Goal: Task Accomplishment & Management: Manage account settings

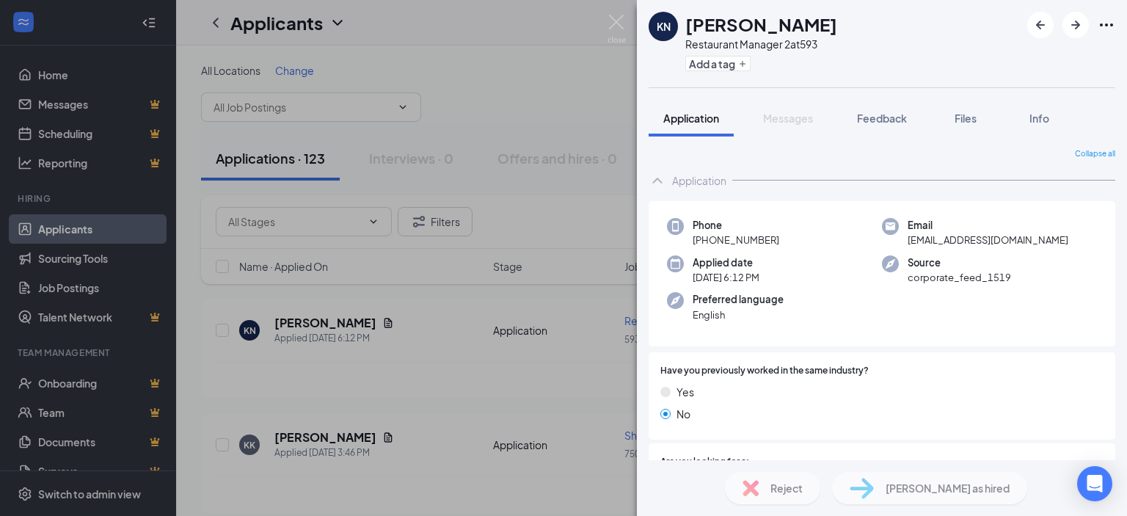
click at [550, 203] on div "[PERSON_NAME] Restaurant Manager 2 at 593 Add a tag Application Messages Feedba…" at bounding box center [563, 258] width 1127 height 516
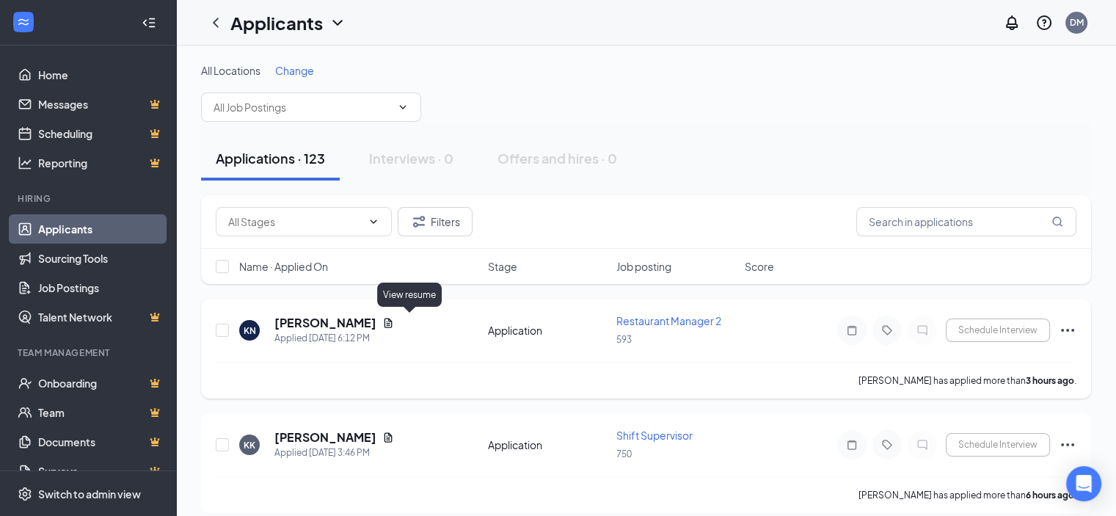
click at [394, 323] on icon "Document" at bounding box center [388, 323] width 12 height 12
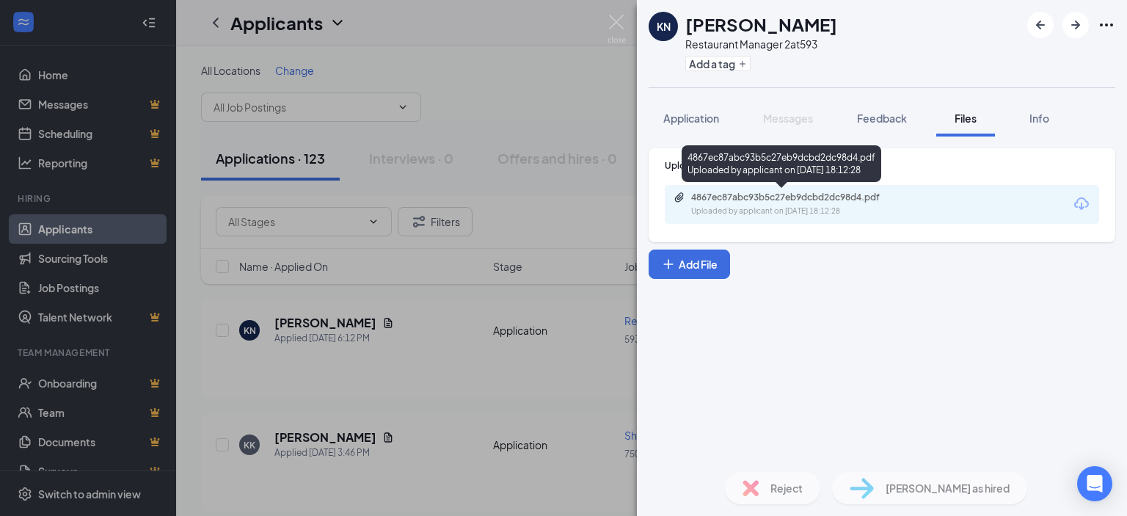
click at [731, 211] on div "Uploaded by applicant on [DATE] 18:12:28" at bounding box center [801, 211] width 220 height 12
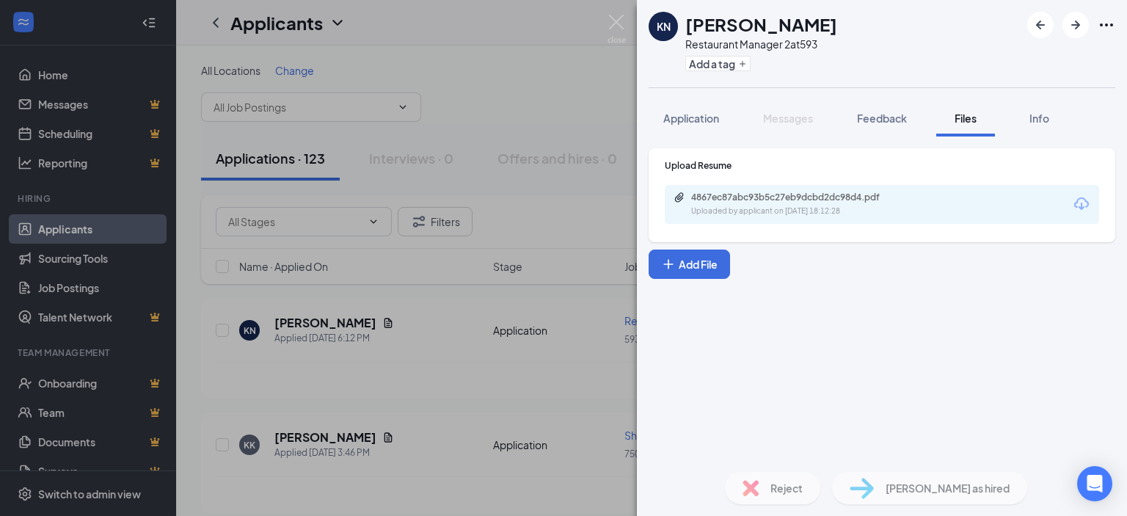
click at [491, 343] on div "[PERSON_NAME] Restaurant Manager 2 at 593 Add a tag Application Messages Feedba…" at bounding box center [563, 258] width 1127 height 516
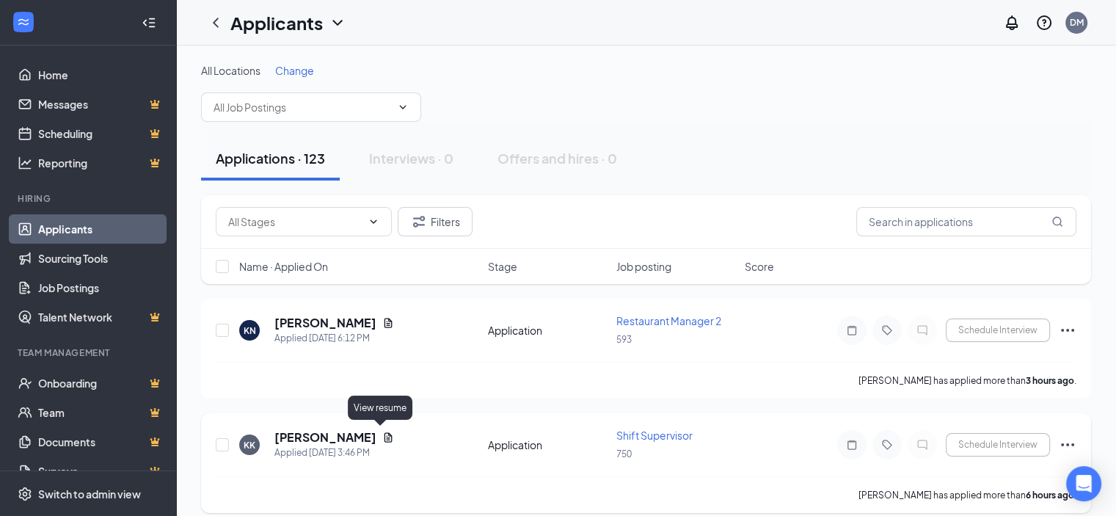
click at [382, 437] on icon "Document" at bounding box center [388, 437] width 12 height 12
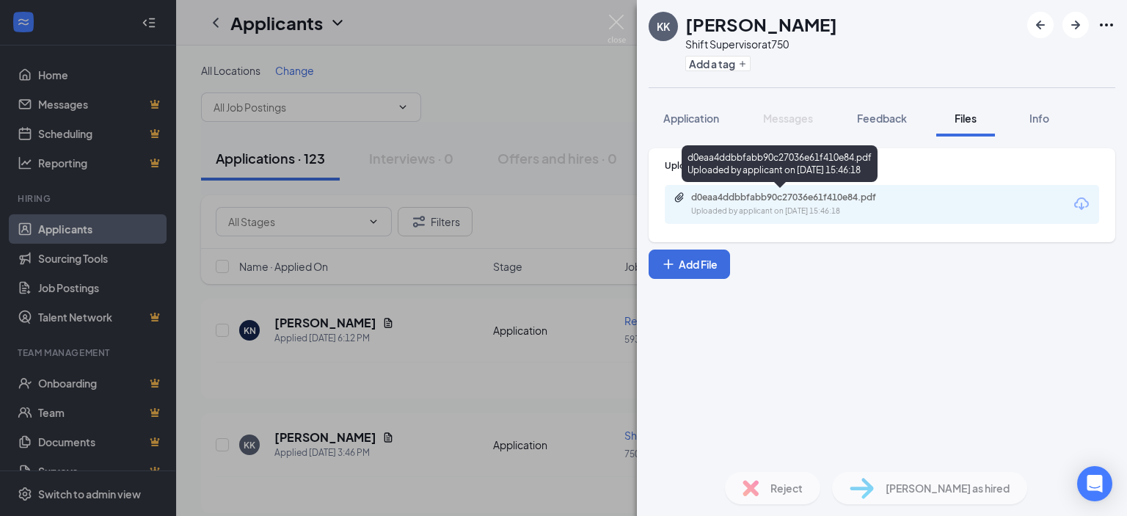
click at [740, 210] on div "Uploaded by applicant on [DATE] 15:46:18" at bounding box center [801, 211] width 220 height 12
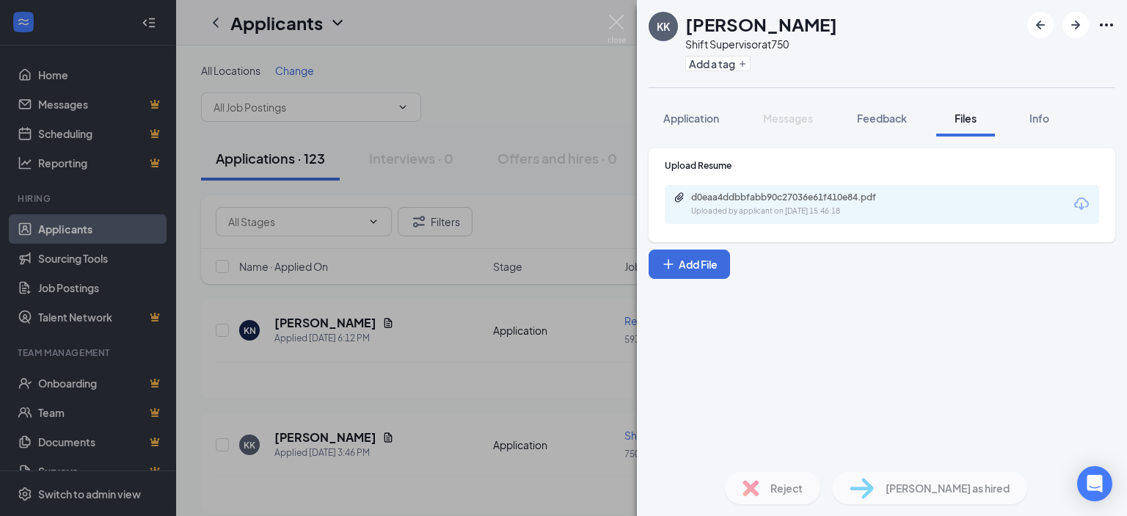
click at [452, 263] on div "KK [PERSON_NAME] Shift Supervisor at 750 Add a tag Application Messages Feedbac…" at bounding box center [563, 258] width 1127 height 516
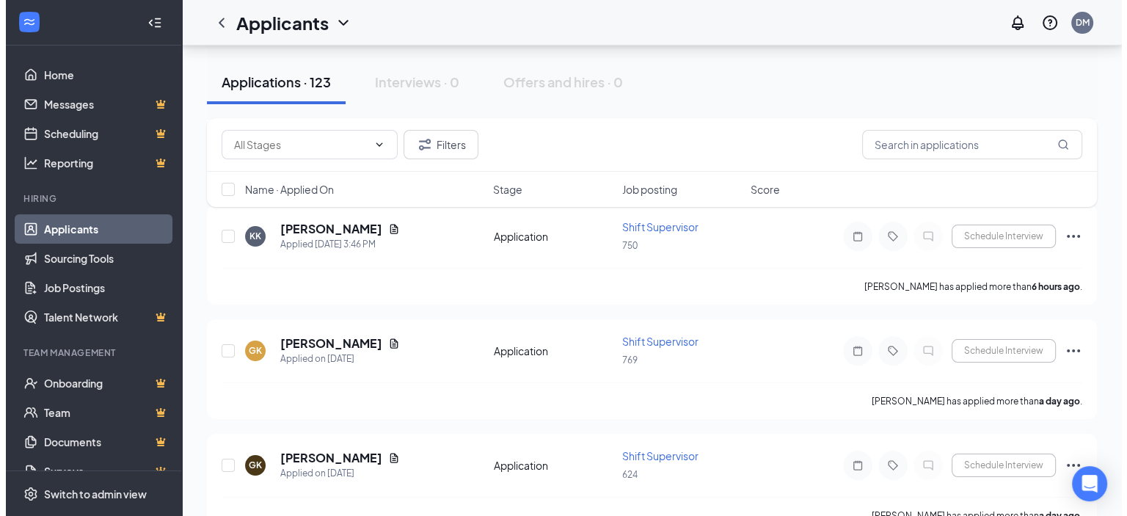
scroll to position [227, 0]
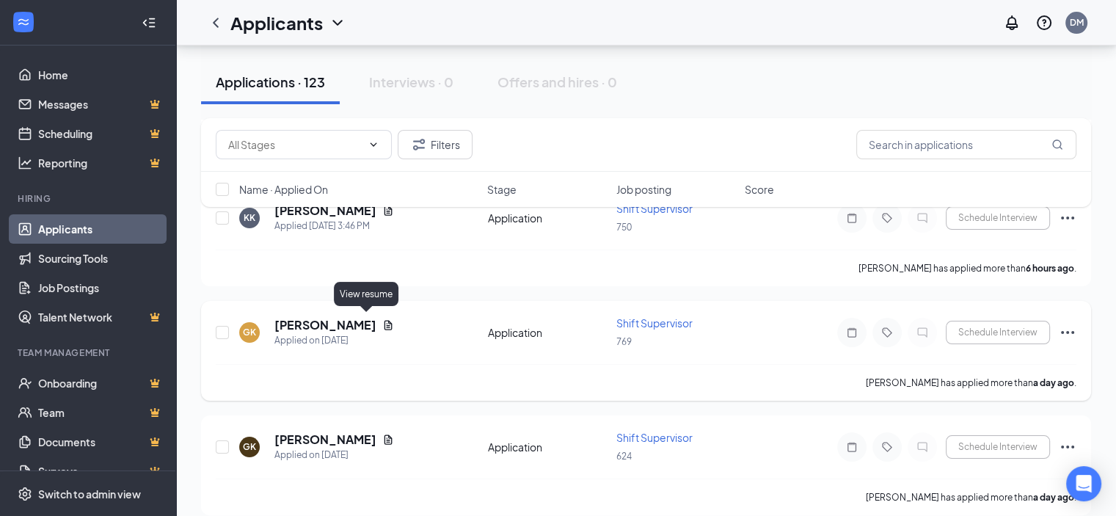
click at [385, 320] on icon "Document" at bounding box center [389, 325] width 8 height 10
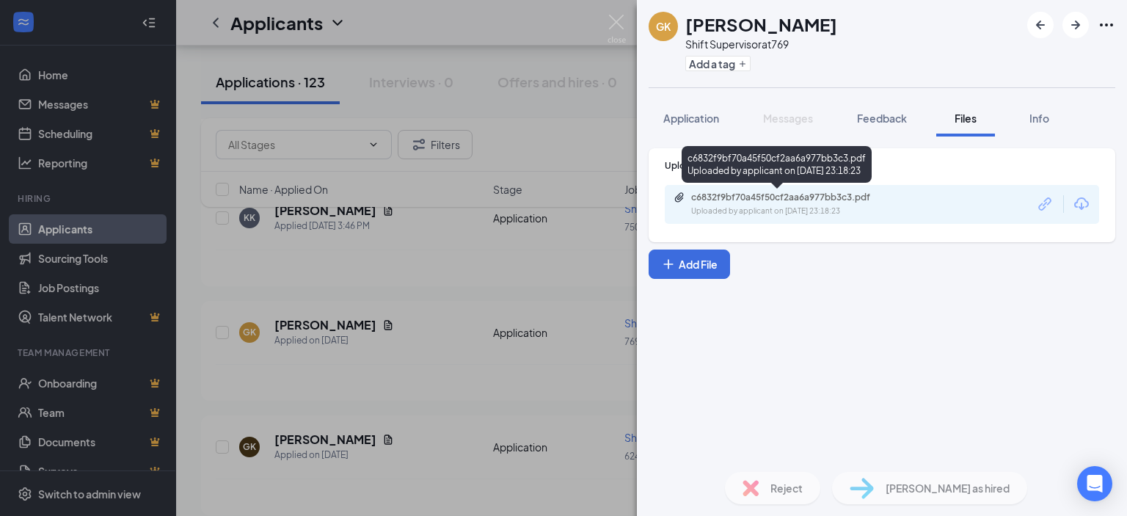
click at [703, 217] on div "c6832f9bf70a45f50cf2aa6a977bb3c3.pdf Uploaded by applicant on [DATE] 23:18:23" at bounding box center [882, 204] width 434 height 39
click at [703, 212] on div "Uploaded by applicant on [DATE] 23:18:23" at bounding box center [801, 211] width 220 height 12
